Goal: Task Accomplishment & Management: Complete application form

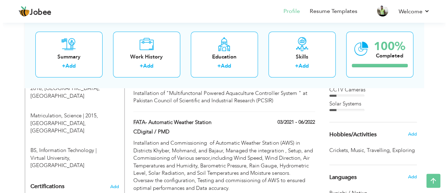
scroll to position [339, 0]
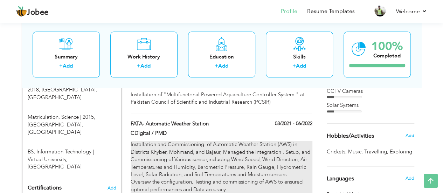
click at [284, 141] on div "Installation and Commissioning of Automatic Weather Station (AWS) in Districts …" at bounding box center [221, 175] width 181 height 68
type input "FATA- Automatic Weather Station"
type input "CDigital / PMD"
type input "03/2021"
type input "06/2022"
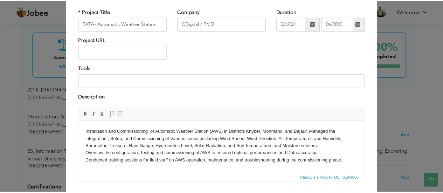
scroll to position [0, 0]
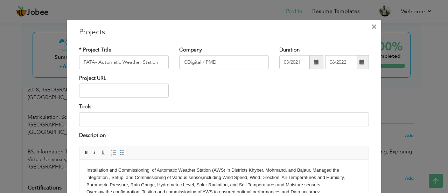
click at [371, 26] on span "×" at bounding box center [374, 26] width 6 height 13
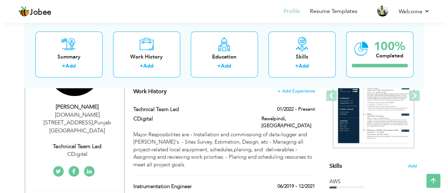
scroll to position [105, 0]
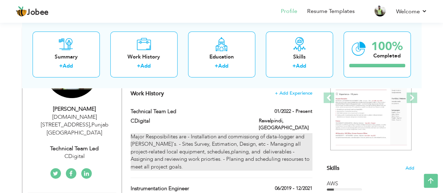
click at [164, 161] on div "Major Resposibilites are - Installation and commissiong of data-logger and [PER…" at bounding box center [221, 151] width 181 height 37
type input "Technical Team Led"
type input "CDigital"
type input "01/2022"
type input "[GEOGRAPHIC_DATA]"
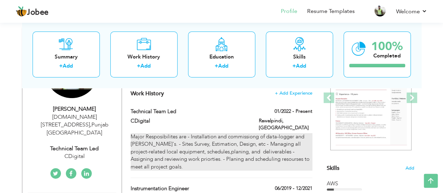
type input "Rawalpindi"
checkbox input "true"
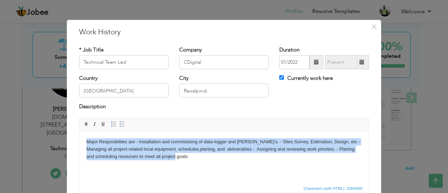
drag, startPoint x: 181, startPoint y: 157, endPoint x: 85, endPoint y: 136, distance: 98.5
click at [85, 136] on html "Major Resposibilites are - Installation and commissiong of data-logger and [PER…" at bounding box center [223, 149] width 289 height 36
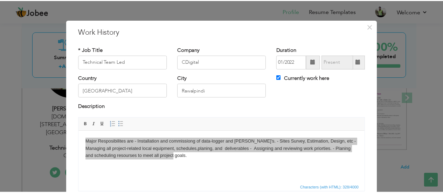
scroll to position [0, 0]
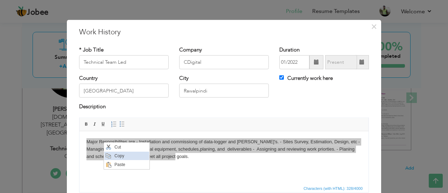
click at [119, 158] on span "Copy" at bounding box center [130, 156] width 36 height 8
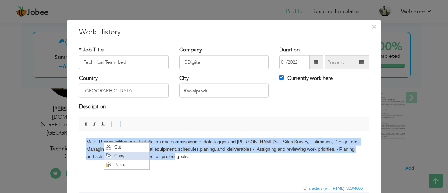
copy body "Major Resposibilites are - Installation and commissiong of data-logger and [PER…"
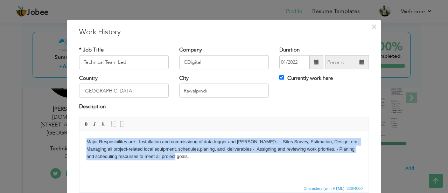
click at [211, 165] on html "Major Resposibilites are - Installation and commissiong of data-logger and [PER…" at bounding box center [223, 149] width 289 height 36
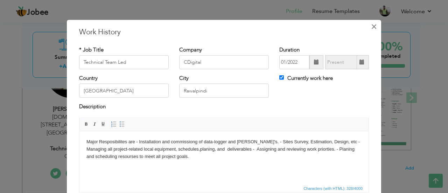
click at [374, 24] on span "×" at bounding box center [374, 26] width 6 height 13
